Goal: Answer question/provide support: Share knowledge or assist other users

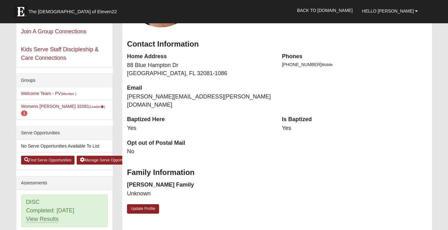
scroll to position [94, 0]
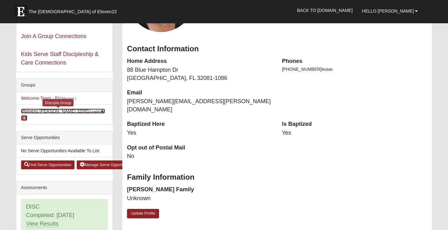
click at [43, 112] on link "Womens [PERSON_NAME] 32081 (Leader ) 1" at bounding box center [63, 115] width 84 height 12
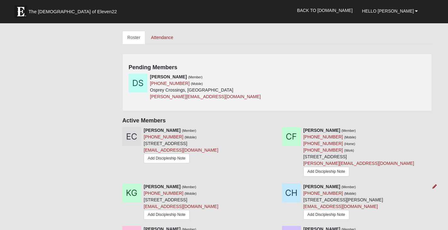
scroll to position [283, 0]
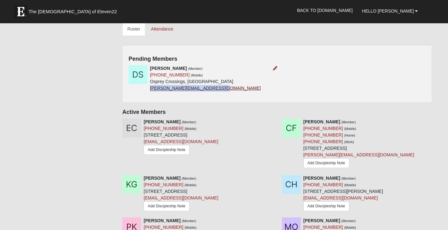
drag, startPoint x: 217, startPoint y: 81, endPoint x: 151, endPoint y: 82, distance: 66.1
click at [151, 82] on div "Delia Strickland (Member) (352) 457-6756 (Mobile) Osprey Crossings, Alumni Dr J…" at bounding box center [205, 78] width 111 height 26
copy link "delia.strickland0430@gmail.com"
drag, startPoint x: 181, startPoint y: 67, endPoint x: 151, endPoint y: 69, distance: 30.6
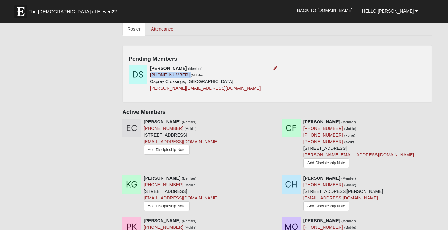
click at [151, 69] on div "Delia Strickland (Member) (352) 457-6756 (Mobile) Osprey Crossings, Alumni Dr J…" at bounding box center [205, 78] width 111 height 26
copy div "352) 457-6756"
click at [275, 66] on icon at bounding box center [275, 68] width 4 height 4
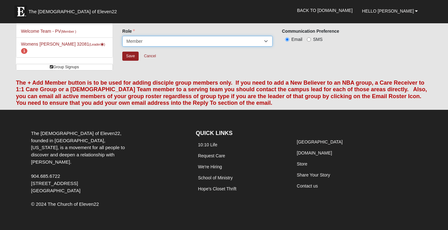
click at [259, 41] on select "Leader Coleader Coach Member Campus Lead Future Leader" at bounding box center [197, 41] width 150 height 11
click at [122, 36] on select "Leader Coleader Coach Member Campus Lead Future Leader" at bounding box center [197, 41] width 150 height 11
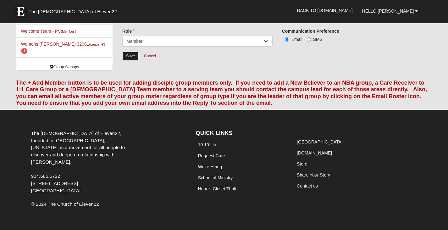
click at [132, 57] on input "Save" at bounding box center [130, 56] width 16 height 9
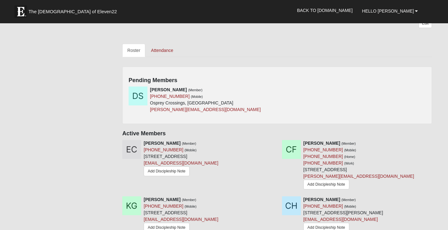
scroll to position [268, 0]
